Goal: Task Accomplishment & Management: Use online tool/utility

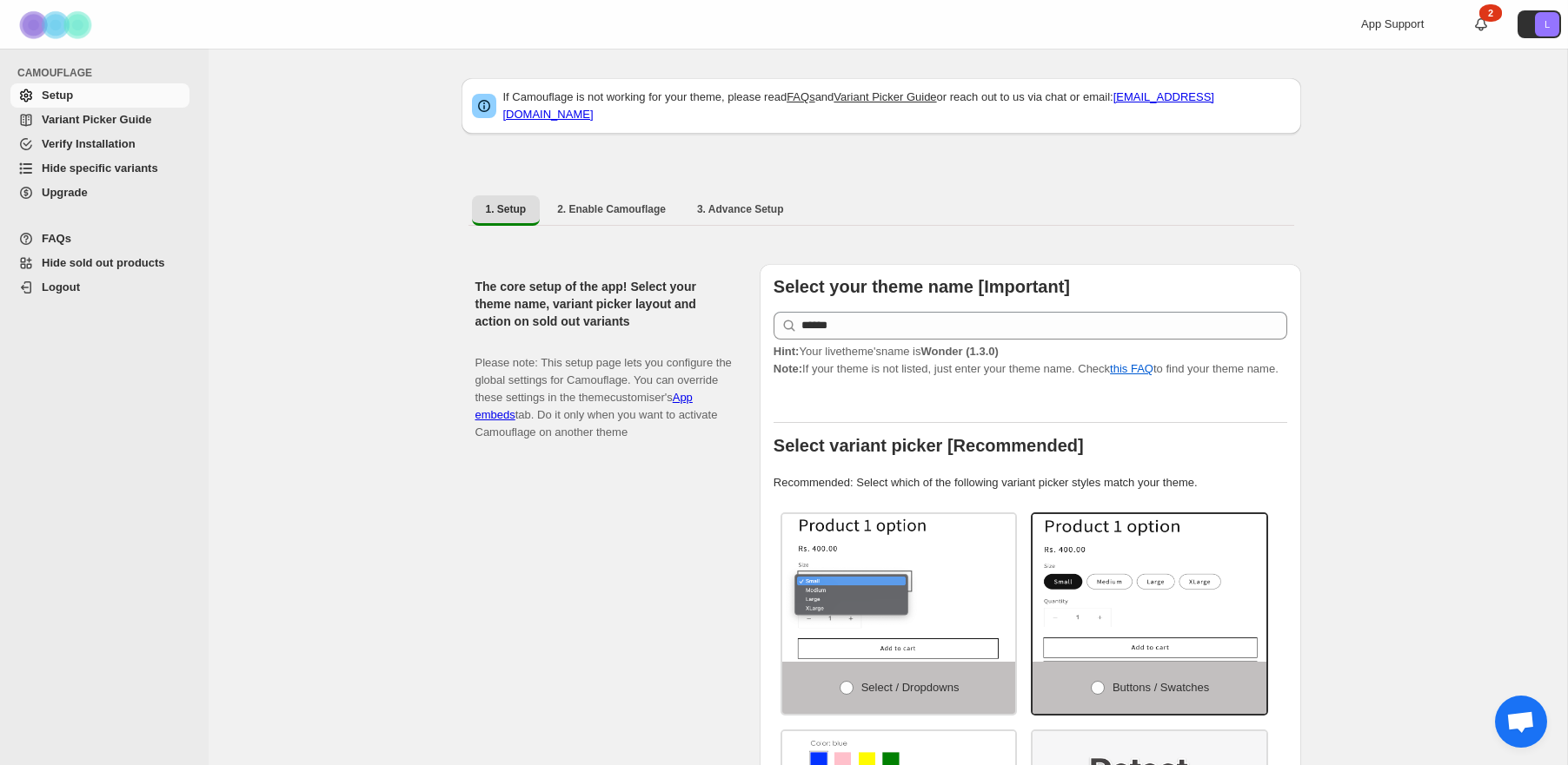
click at [94, 169] on span "Hide specific variants" at bounding box center [99, 168] width 117 height 13
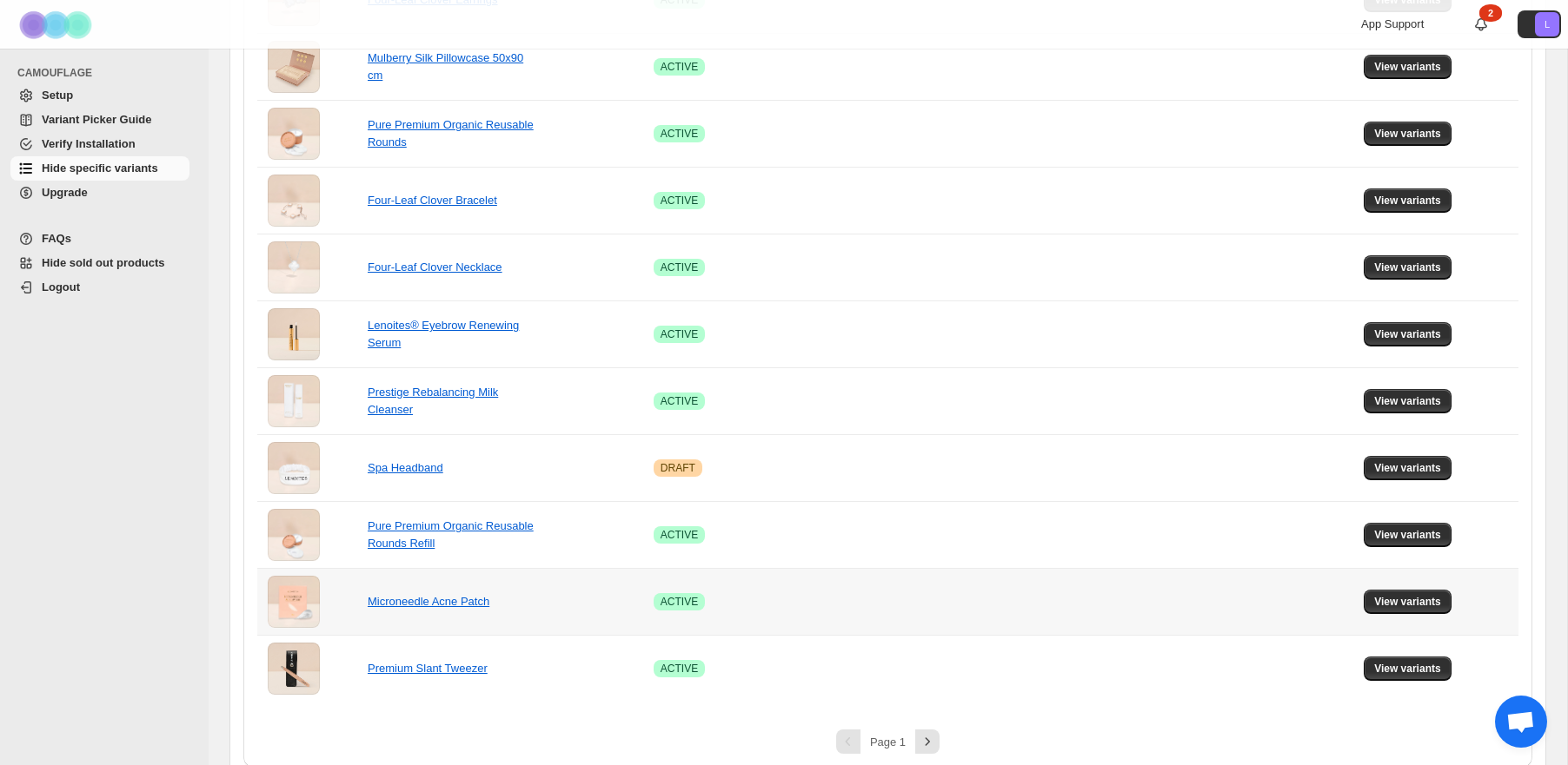
scroll to position [1106, 0]
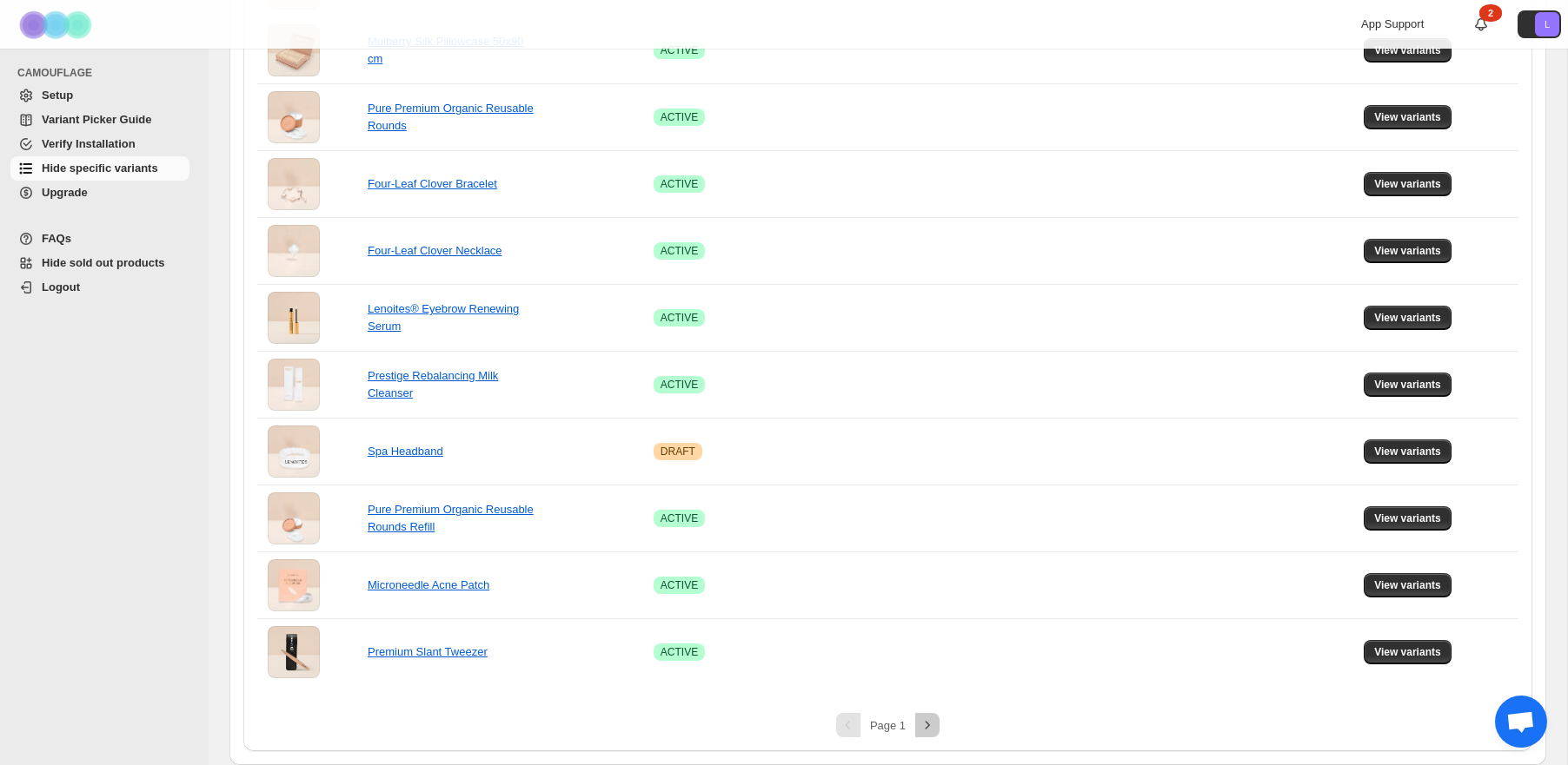
click at [929, 727] on icon "Next" at bounding box center [927, 725] width 17 height 17
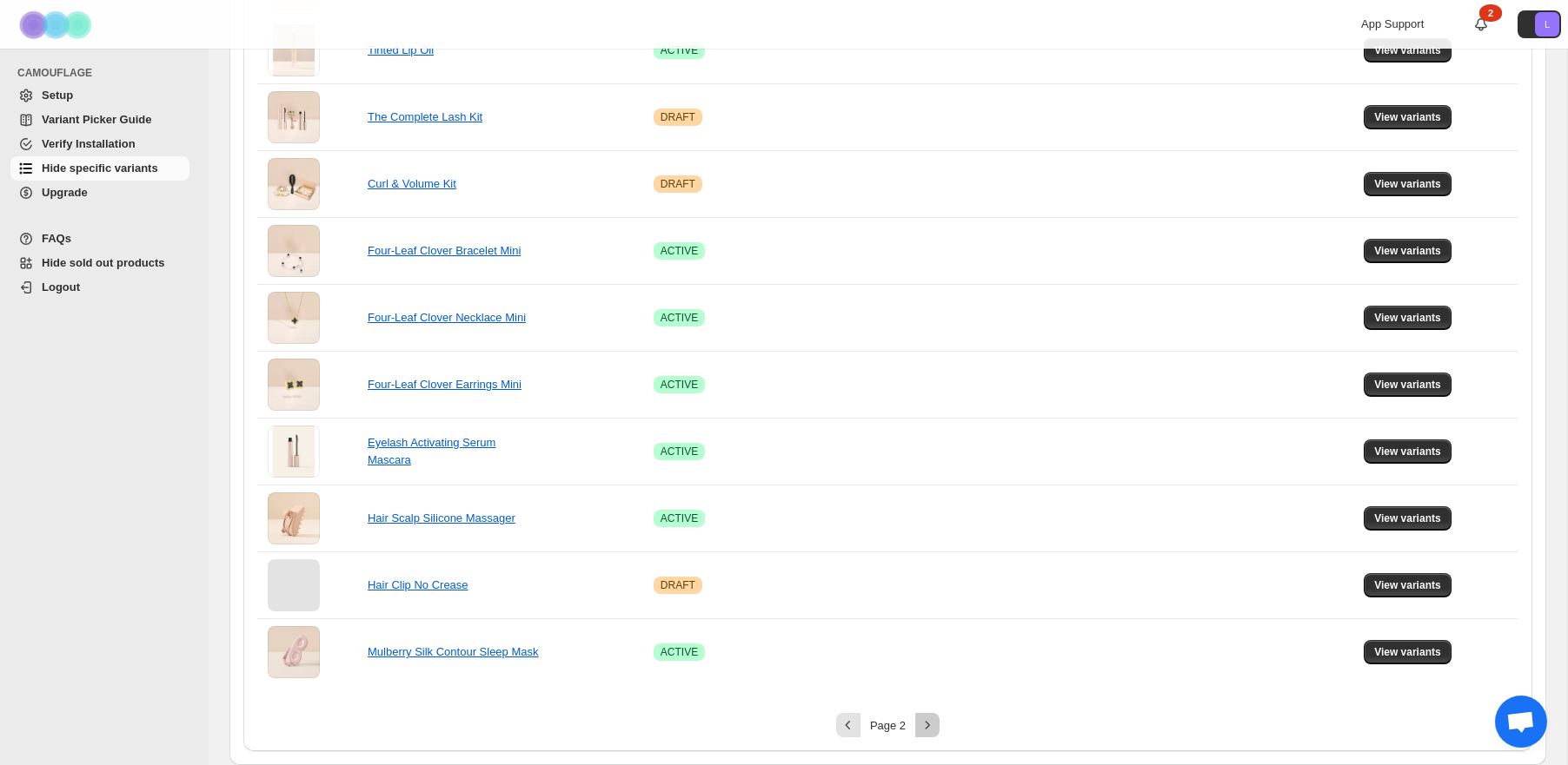
click at [932, 727] on icon "Next" at bounding box center [927, 725] width 17 height 17
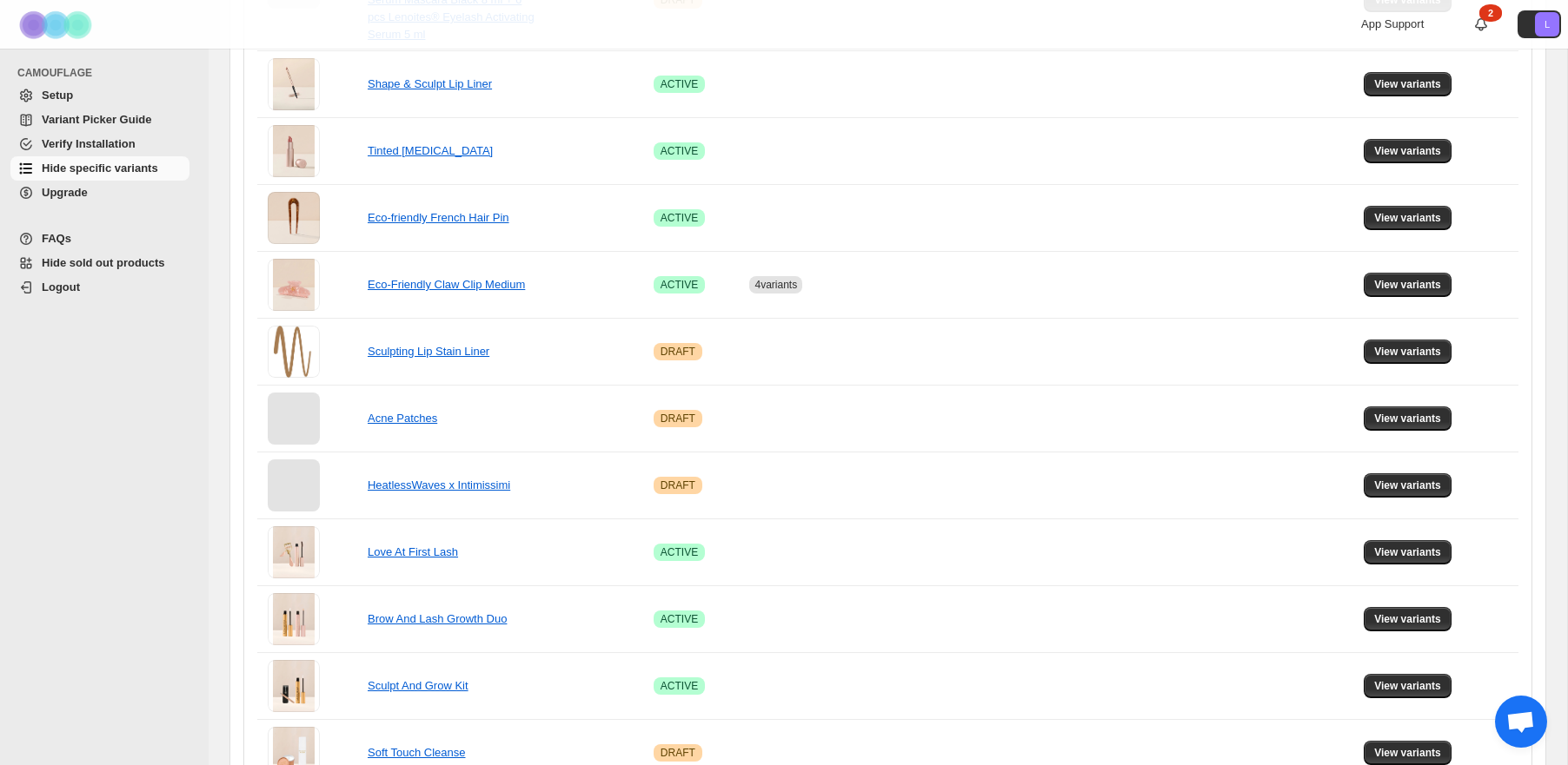
scroll to position [704, 0]
click at [596, 285] on td "Eco-Friendly Claw Clip Medium" at bounding box center [505, 285] width 286 height 67
click at [1424, 285] on span "View variants" at bounding box center [1408, 285] width 67 height 14
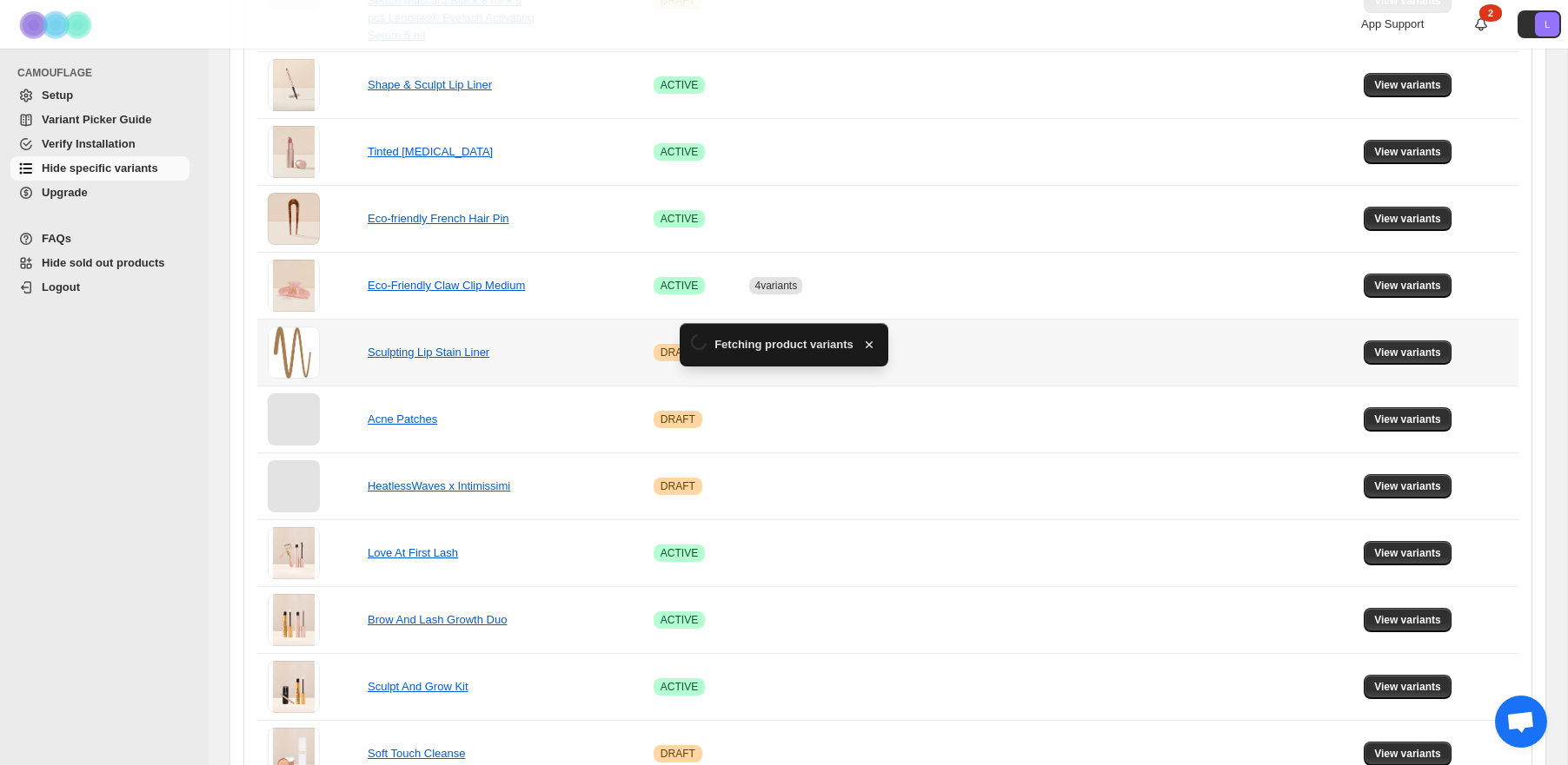
scroll to position [0, 0]
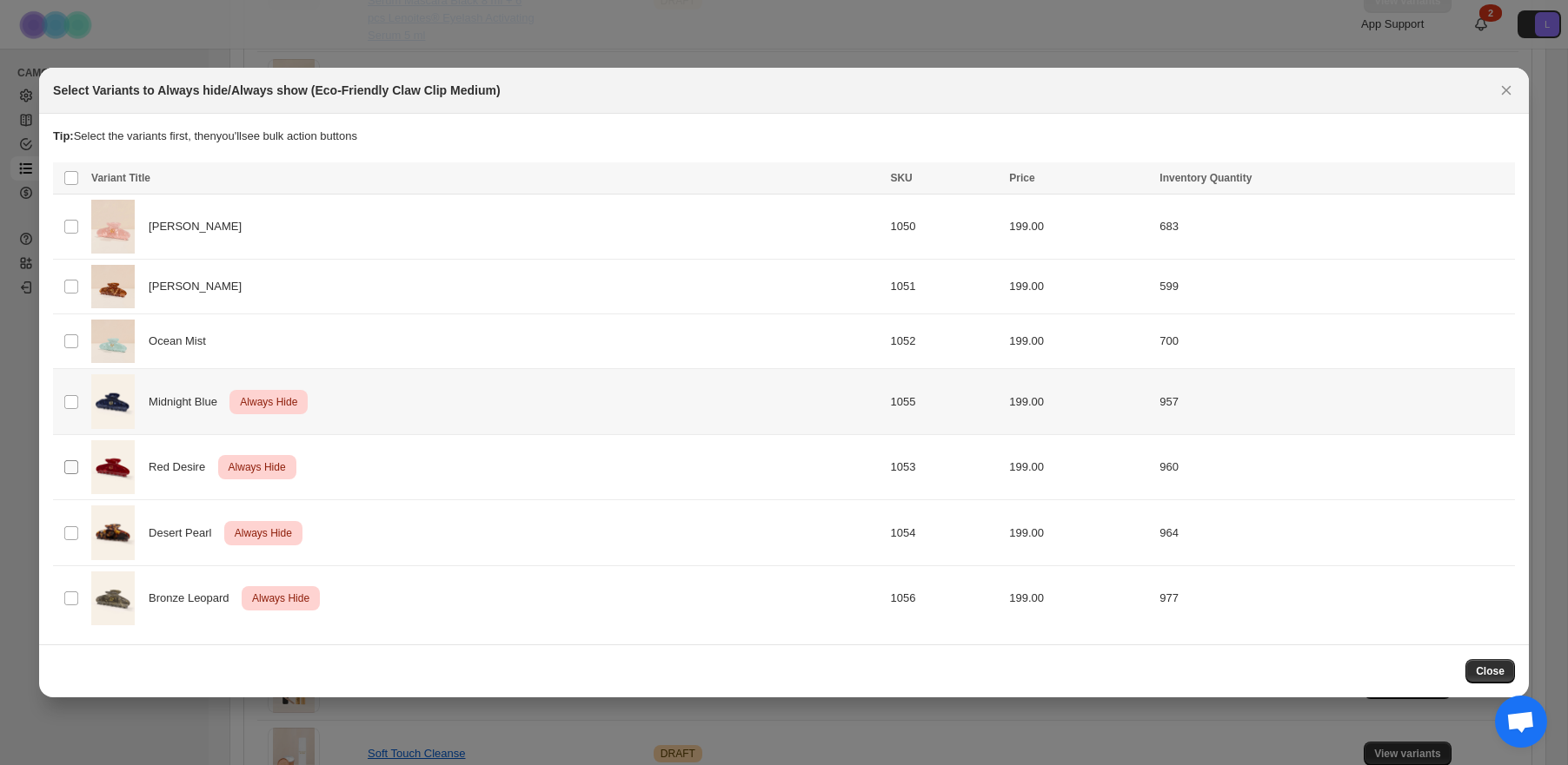
drag, startPoint x: 70, startPoint y: 422, endPoint x: 70, endPoint y: 433, distance: 11.0
click at [70, 422] on tbody "Select product variant Rosé Pearl 1050 199.00 683 Select product variant Cocoa …" at bounding box center [784, 412] width 1462 height 437
click at [448, 409] on div "Midnight Blue Critical Always Hide" at bounding box center [485, 402] width 788 height 55
click at [80, 456] on td "Select product variant" at bounding box center [70, 467] width 33 height 66
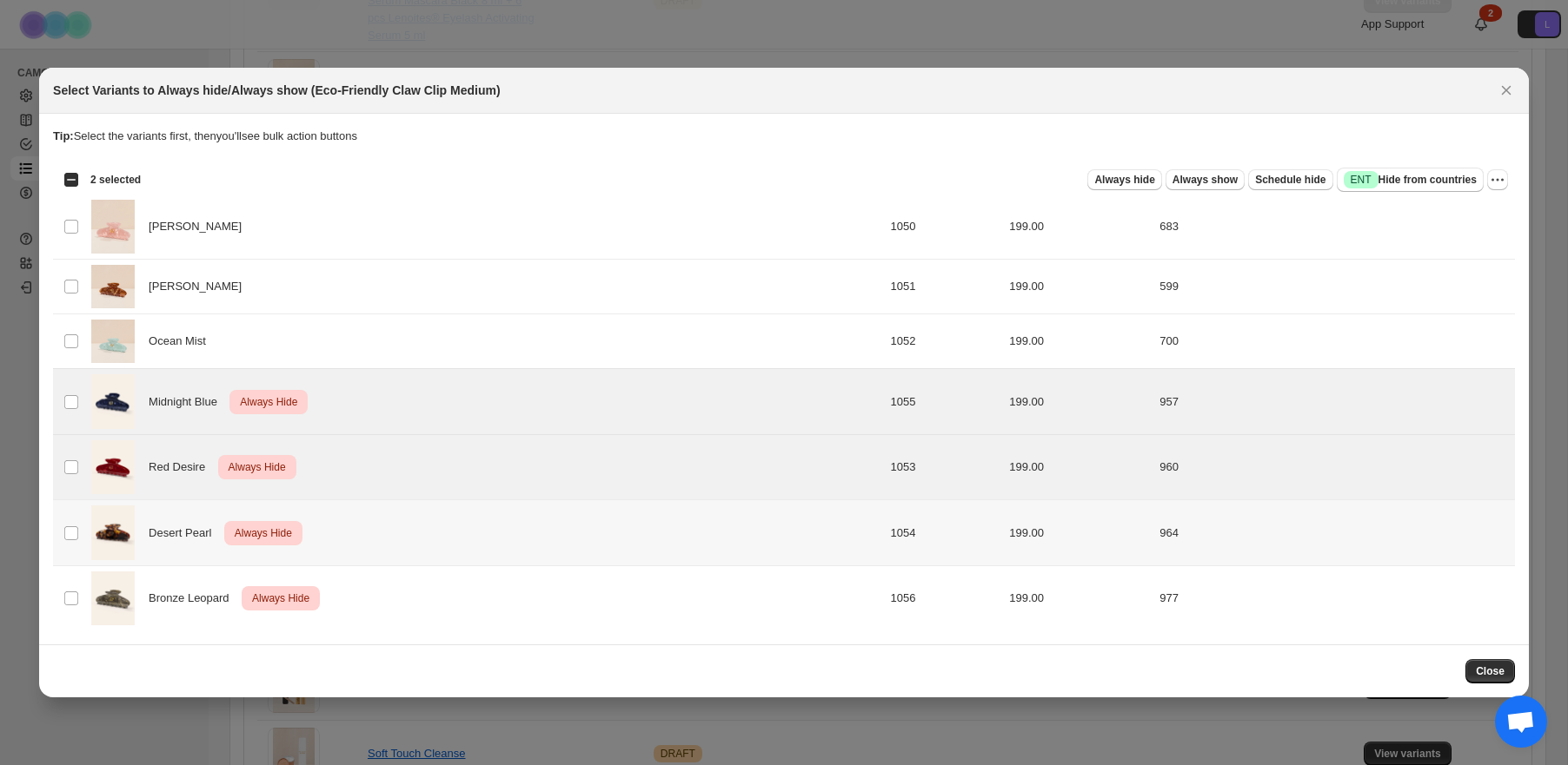
click at [80, 536] on td "Select product variant" at bounding box center [70, 533] width 33 height 66
click at [80, 603] on td "Select product variant" at bounding box center [70, 598] width 33 height 65
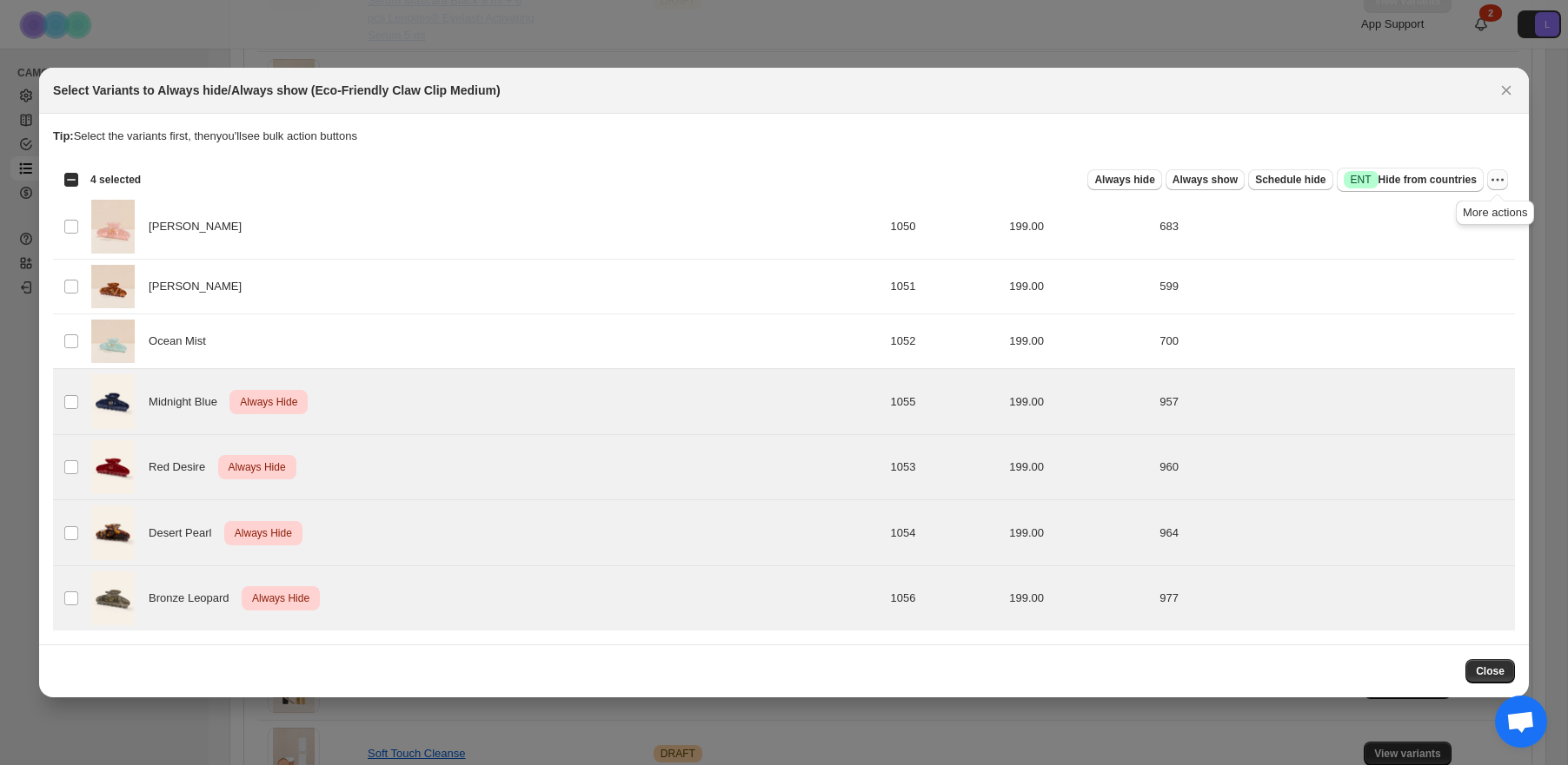
click at [1498, 180] on icon "More actions" at bounding box center [1497, 179] width 3 height 3
click at [1408, 214] on span "Undo always hide" at bounding box center [1416, 213] width 89 height 13
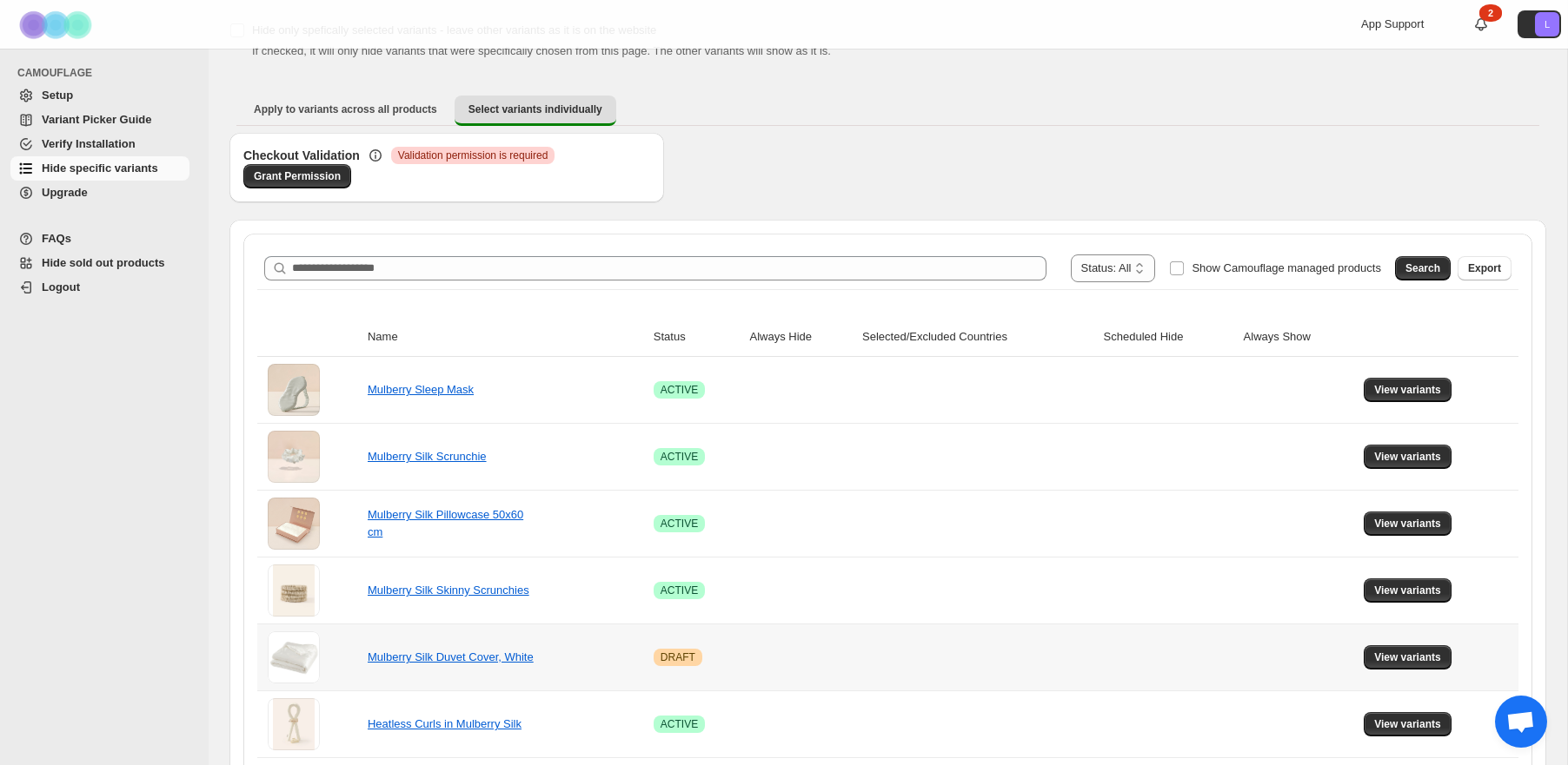
scroll to position [47, 0]
